Goal: Find specific page/section: Find specific page/section

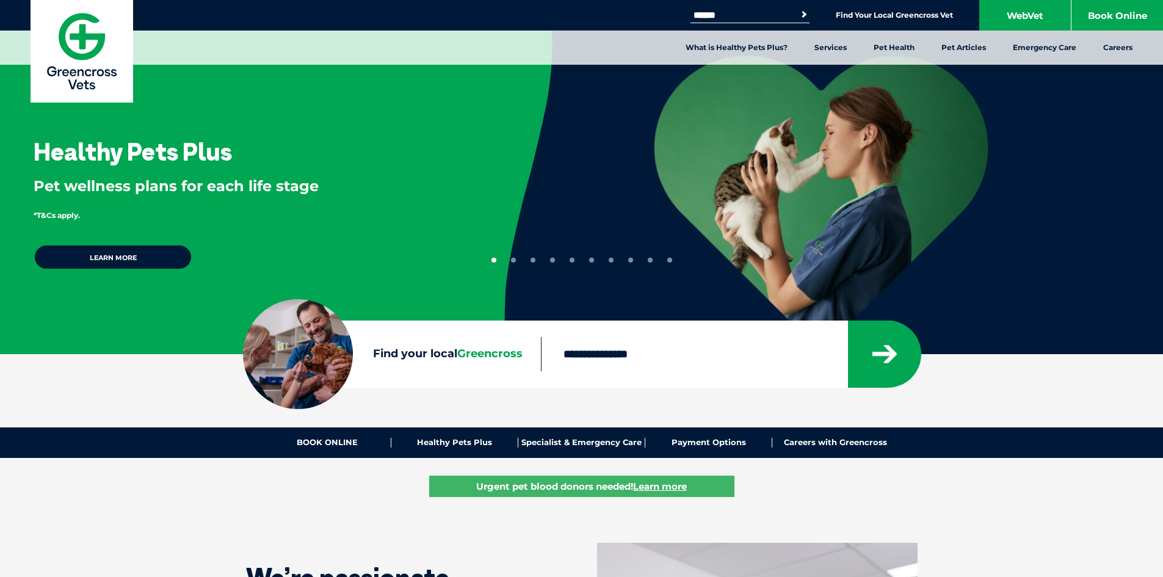
click at [724, 14] on input "Search for:" at bounding box center [742, 15] width 104 height 10
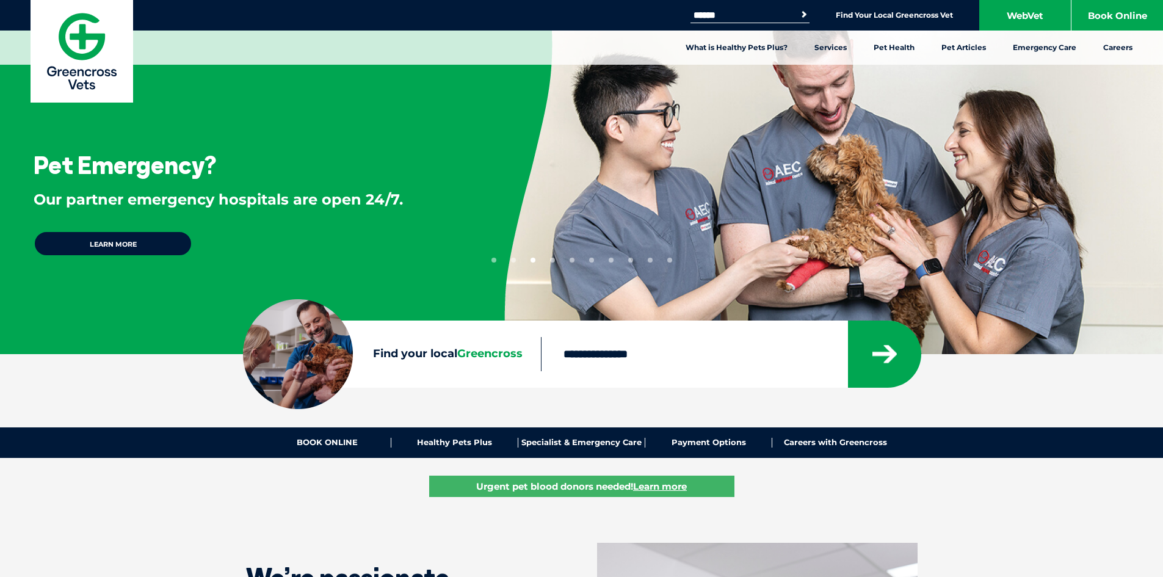
click at [477, 351] on span "Greencross" at bounding box center [489, 353] width 65 height 13
click at [541, 351] on input "Find your local Greencross" at bounding box center [694, 354] width 306 height 34
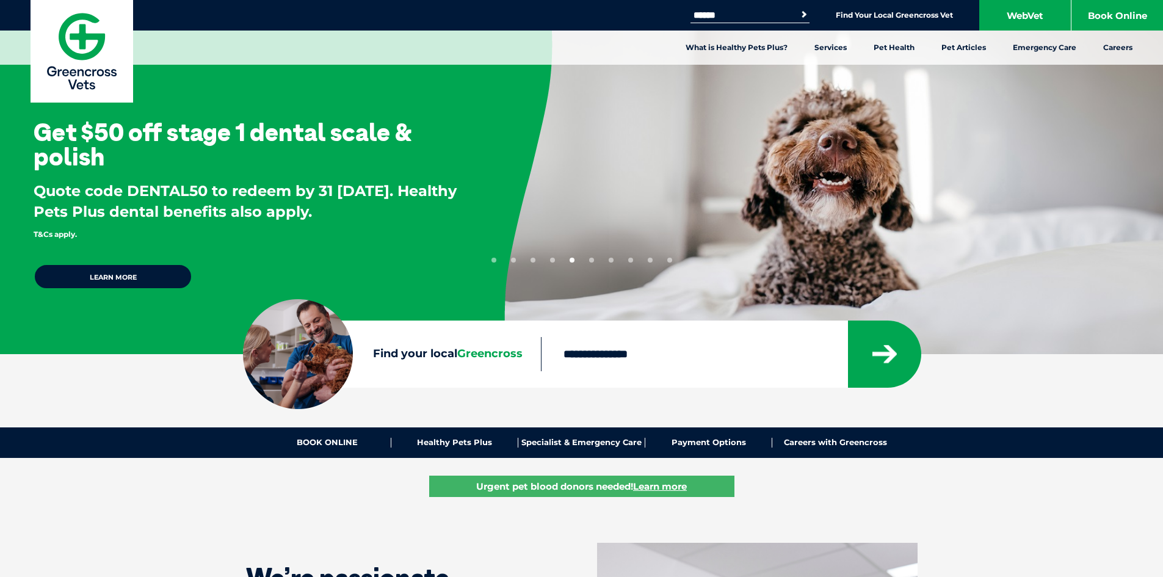
click at [744, 22] on form "Search for: Search" at bounding box center [749, 15] width 119 height 14
click at [742, 13] on input "Search for:" at bounding box center [742, 15] width 104 height 10
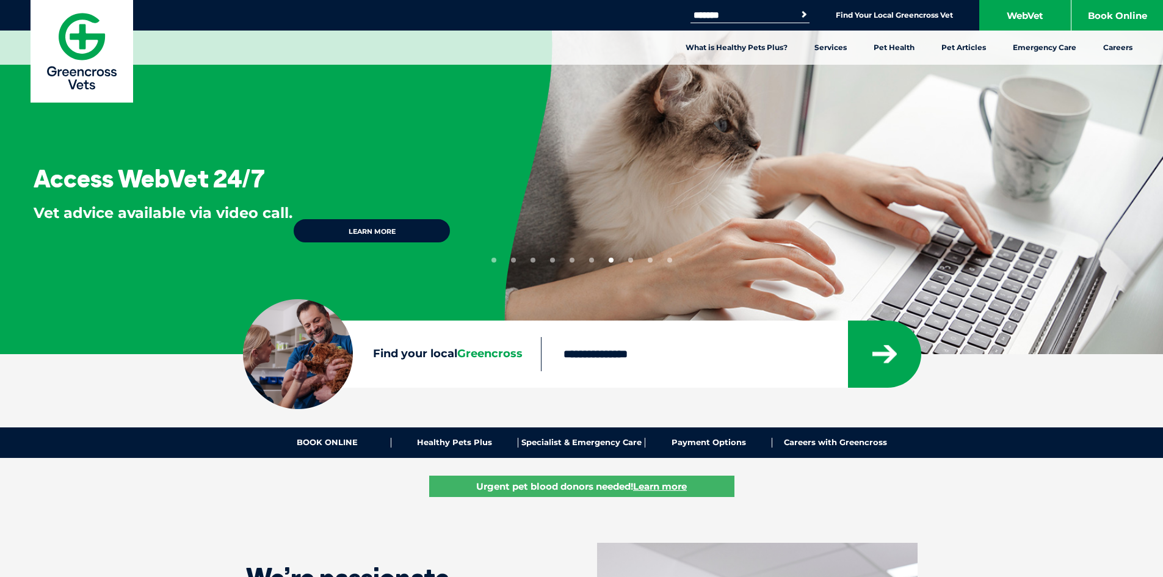
type input "*******"
click at [798, 9] on button "Search" at bounding box center [804, 15] width 12 height 12
